Goal: Task Accomplishment & Management: Manage account settings

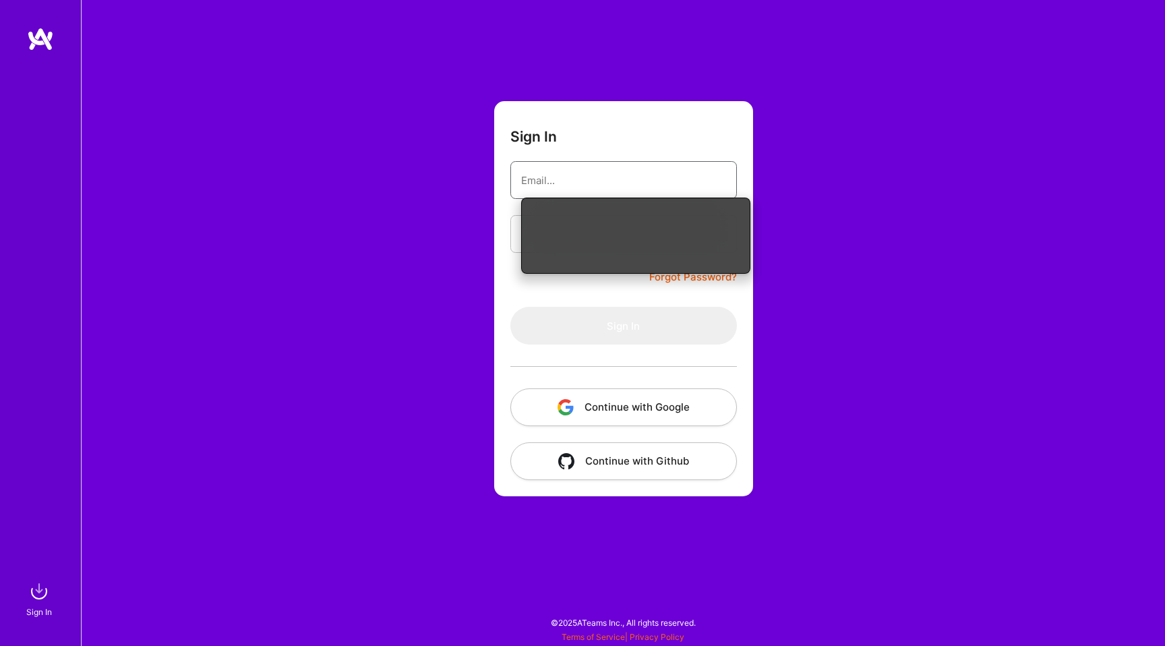
type input "[PERSON_NAME][EMAIL_ADDRESS][PERSON_NAME][DOMAIN_NAME]"
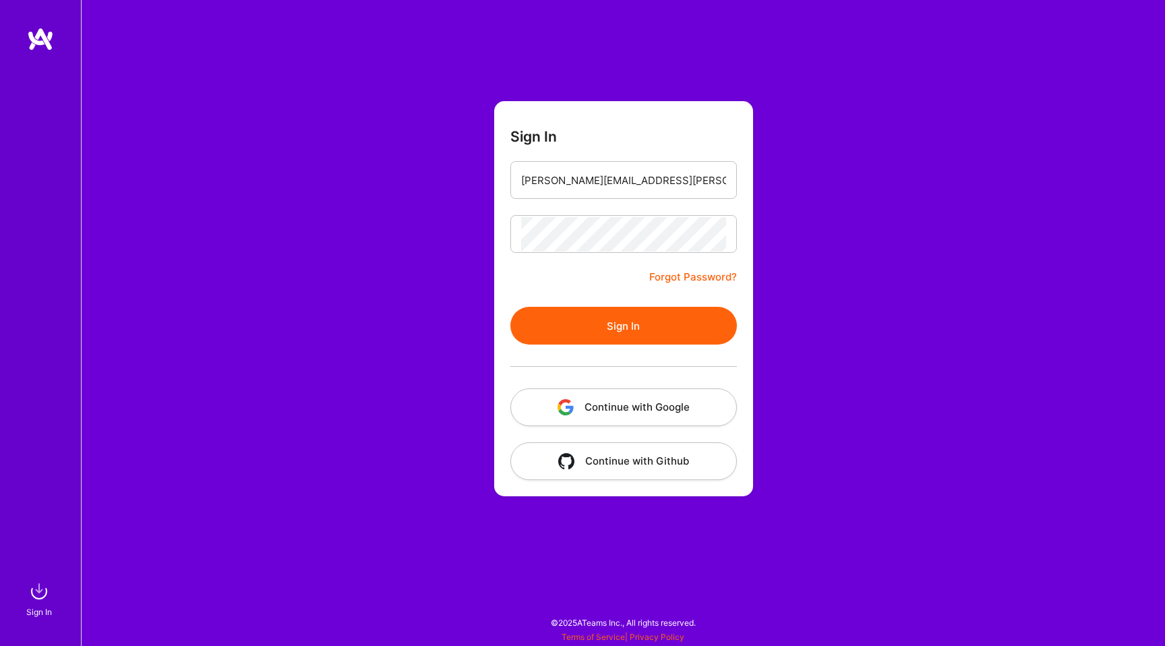
click at [613, 324] on button "Sign In" at bounding box center [623, 326] width 226 height 38
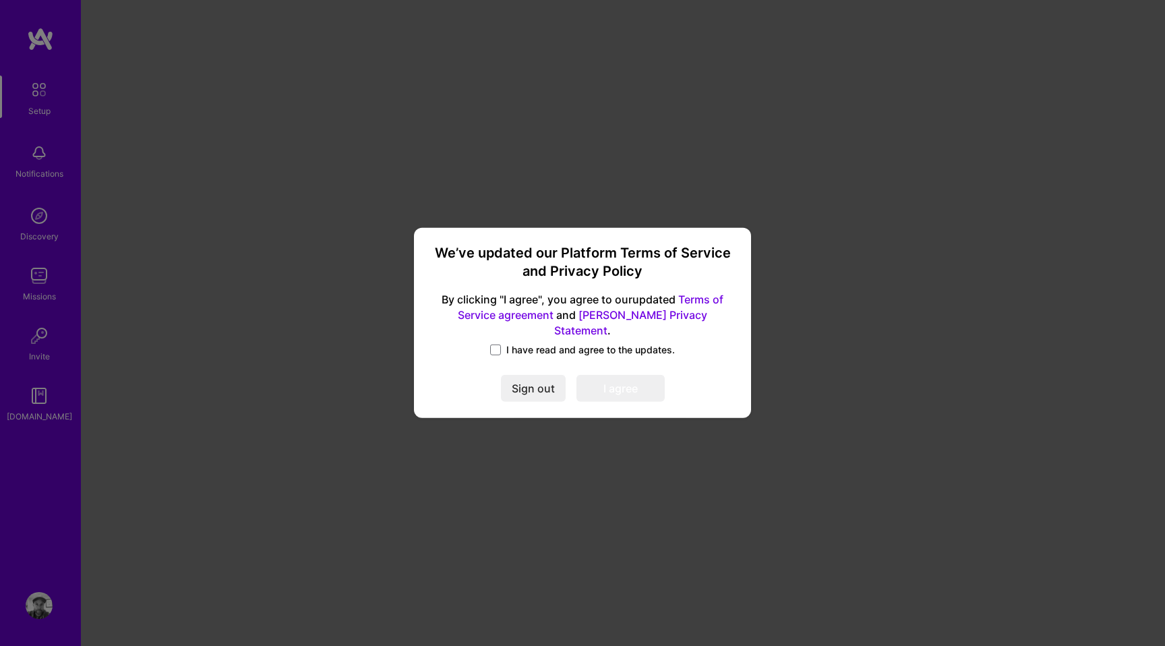
click at [525, 350] on div "I have read and agree to the updates." at bounding box center [582, 351] width 305 height 16
click at [494, 344] on span at bounding box center [495, 349] width 11 height 11
click at [0, 0] on input "I have read and agree to the updates." at bounding box center [0, 0] width 0 height 0
click at [613, 396] on div "We’ve updated our Platform Terms of Service and Privacy Policy By clicking "I a…" at bounding box center [582, 323] width 326 height 180
click at [613, 382] on button "I agree" at bounding box center [620, 388] width 88 height 27
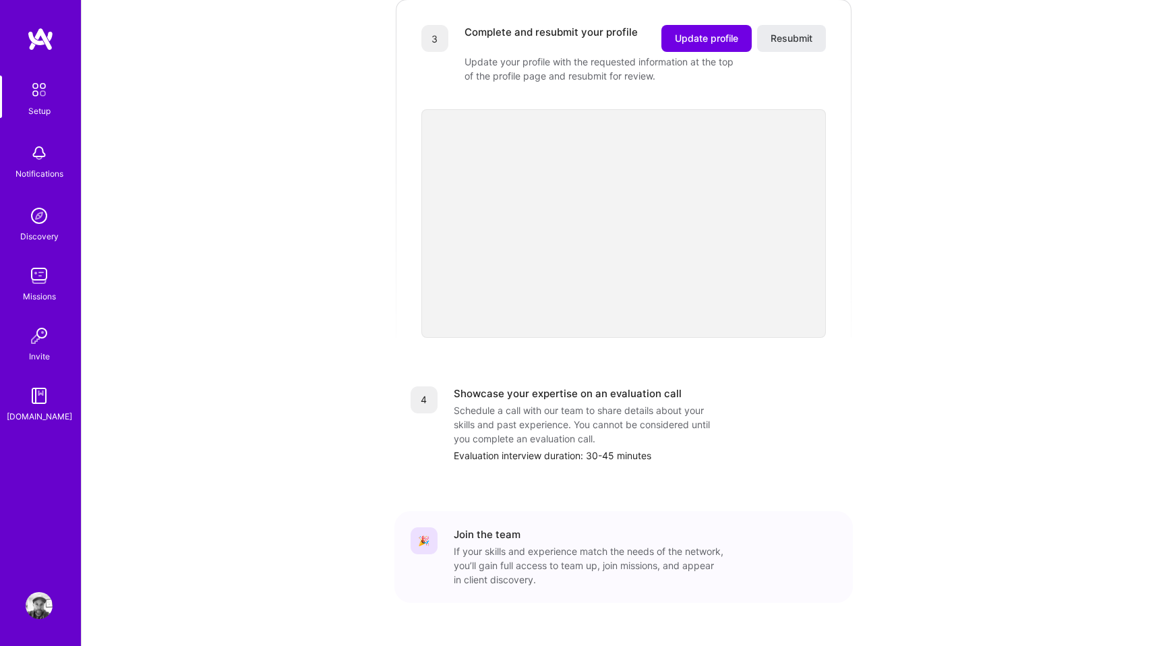
scroll to position [440, 0]
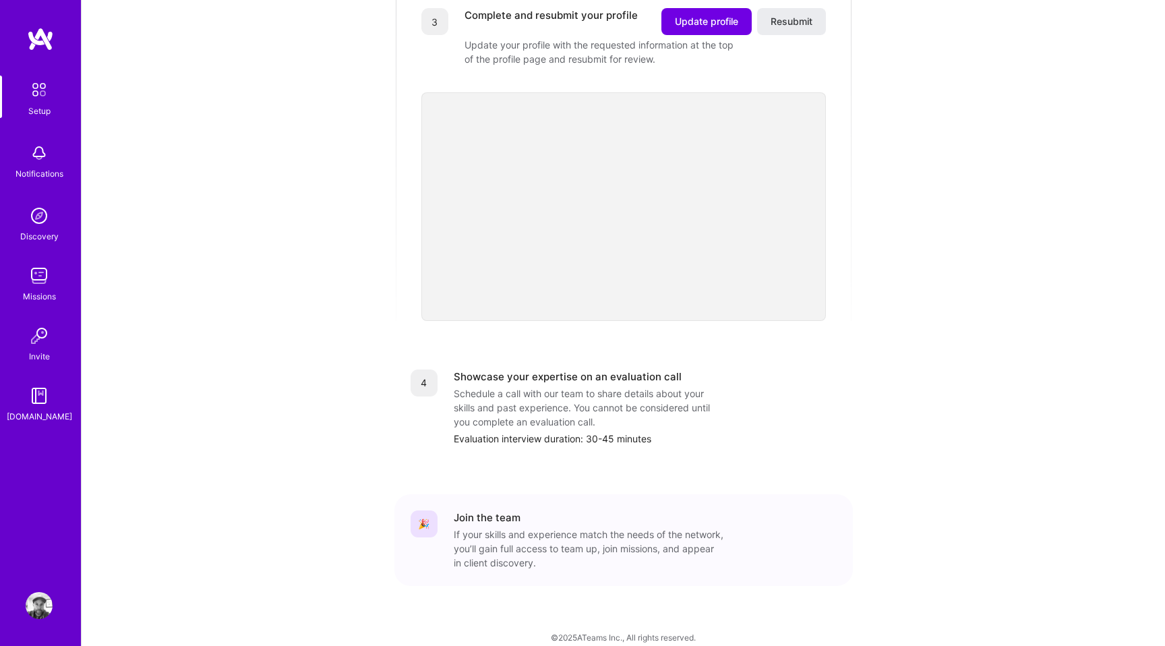
click at [42, 607] on img at bounding box center [39, 605] width 27 height 27
